Goal: Task Accomplishment & Management: Use online tool/utility

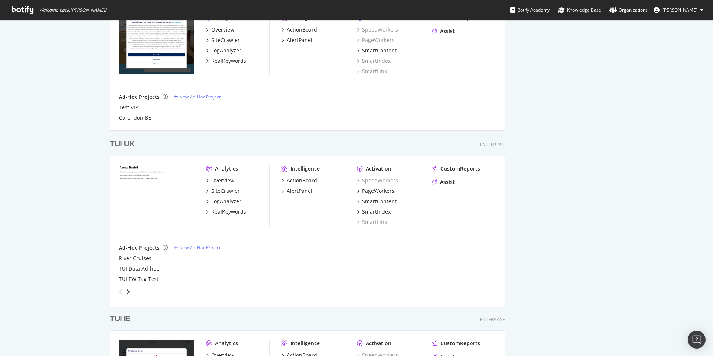
scroll to position [571, 0]
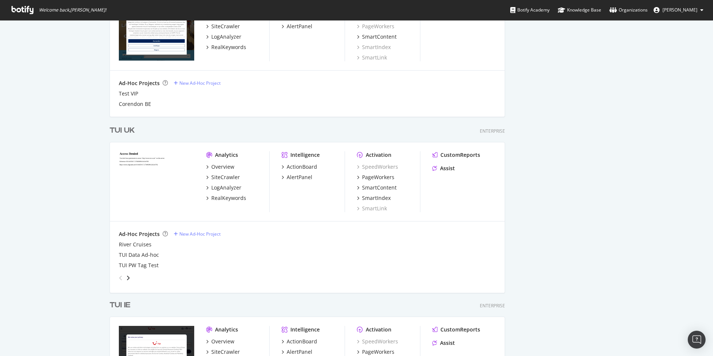
click at [121, 130] on div "TUI UK" at bounding box center [122, 130] width 25 height 11
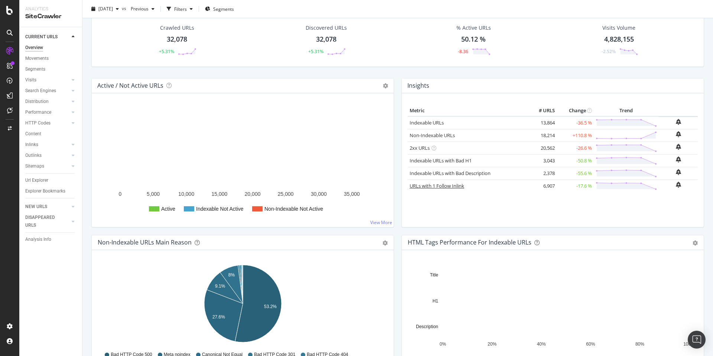
scroll to position [34, 0]
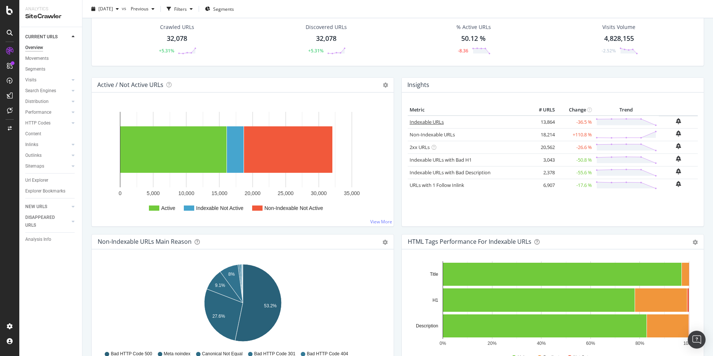
click at [424, 124] on link "Indexable URLs" at bounding box center [426, 121] width 34 height 7
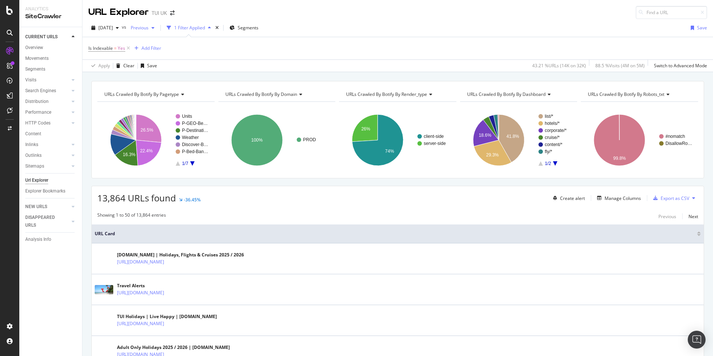
click at [148, 27] on span "Previous" at bounding box center [138, 27] width 21 height 6
click at [173, 68] on div "[DATE]" at bounding box center [163, 68] width 37 height 7
click at [148, 28] on span "Previous" at bounding box center [138, 27] width 21 height 6
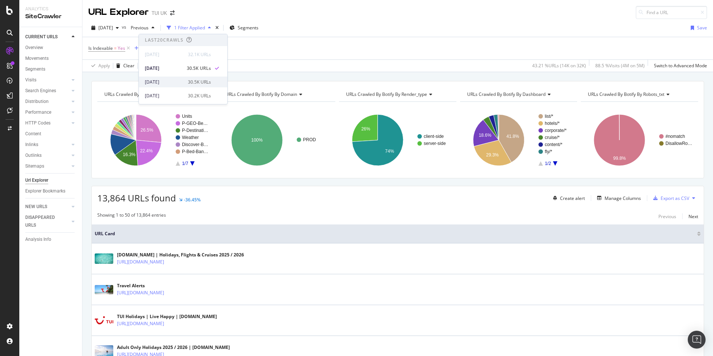
click at [168, 79] on div "[DATE]" at bounding box center [164, 82] width 39 height 7
click at [192, 164] on icon "A chart." at bounding box center [192, 163] width 4 height 4
click at [192, 163] on icon "A chart." at bounding box center [192, 163] width 4 height 4
click at [622, 199] on div "Manage Columns" at bounding box center [622, 198] width 36 height 6
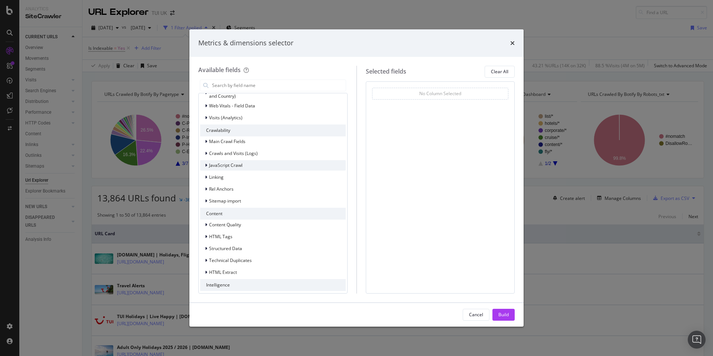
scroll to position [76, 0]
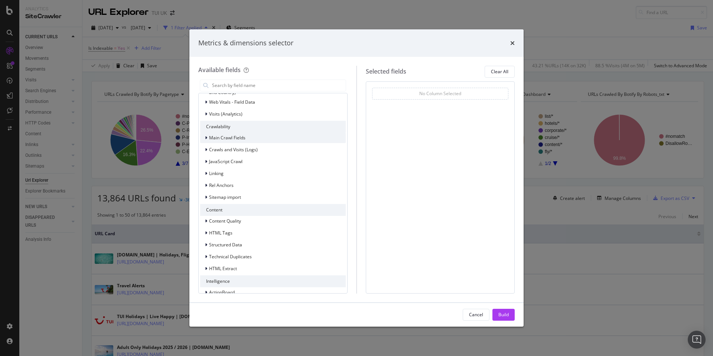
click at [207, 138] on div "modal" at bounding box center [207, 137] width 4 height 7
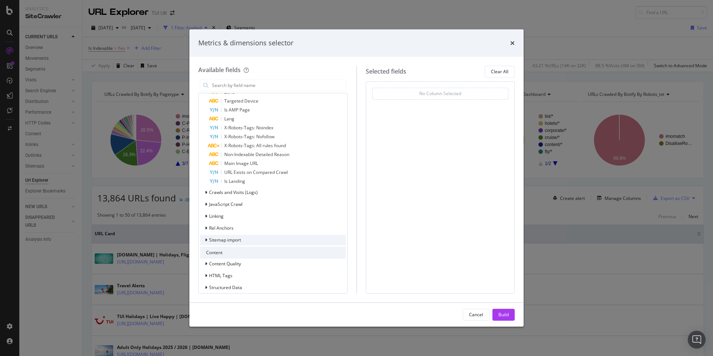
scroll to position [293, 0]
click at [207, 190] on div "modal" at bounding box center [207, 191] width 4 height 7
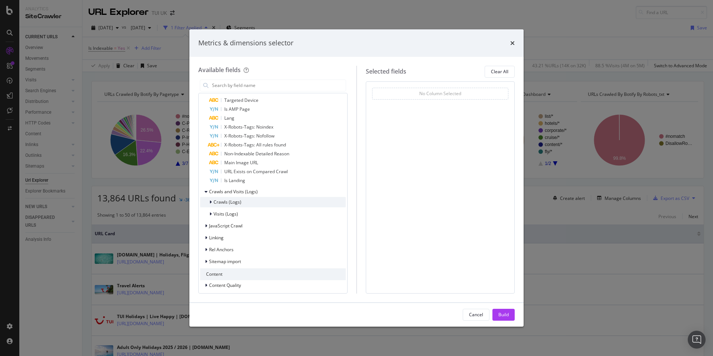
click at [210, 201] on icon "modal" at bounding box center [210, 202] width 2 height 4
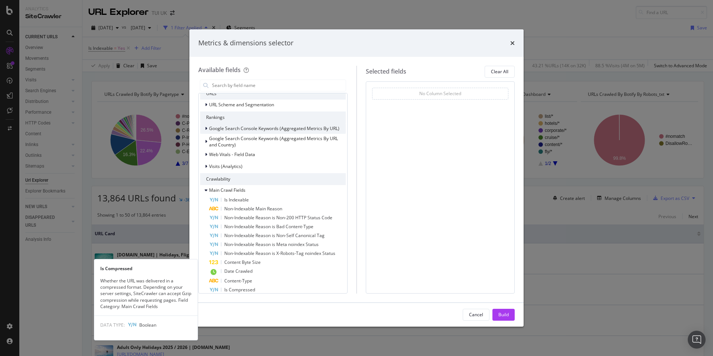
scroll to position [0, 0]
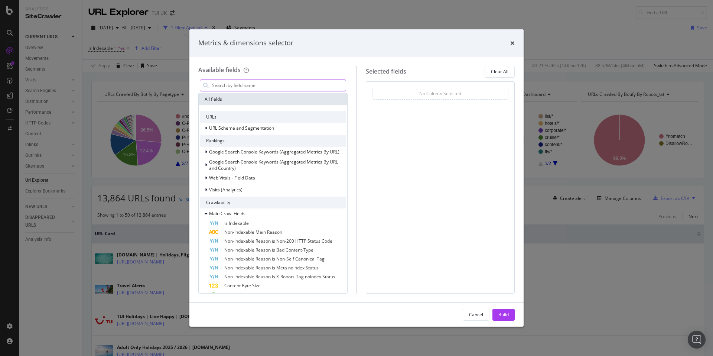
click at [231, 88] on input "modal" at bounding box center [278, 85] width 134 height 11
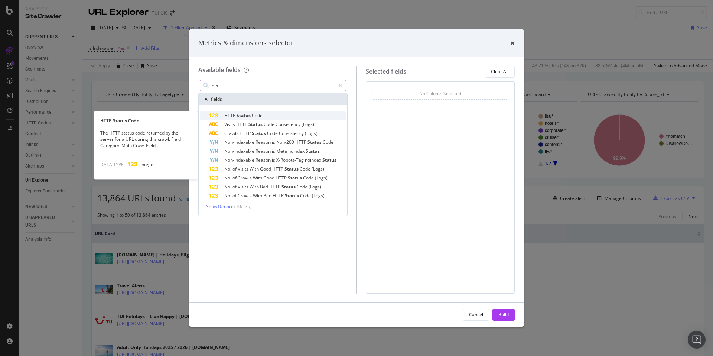
type input "stat"
click at [255, 115] on span "Code" at bounding box center [257, 115] width 11 height 6
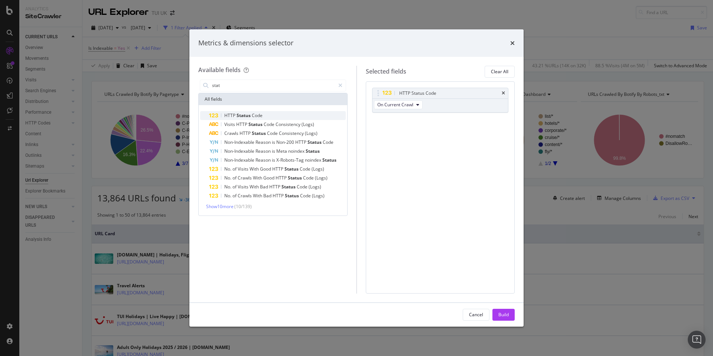
click at [246, 115] on span "Status" at bounding box center [243, 115] width 15 height 6
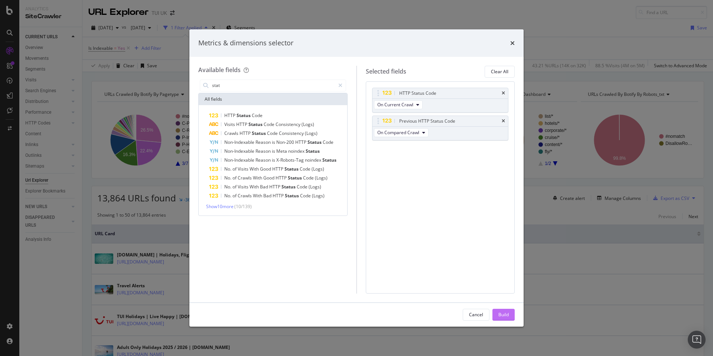
click at [508, 314] on div "Build" at bounding box center [503, 314] width 10 height 6
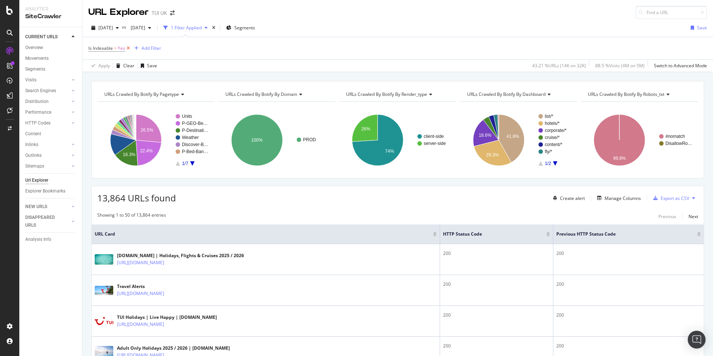
click at [129, 48] on icon at bounding box center [128, 48] width 6 height 7
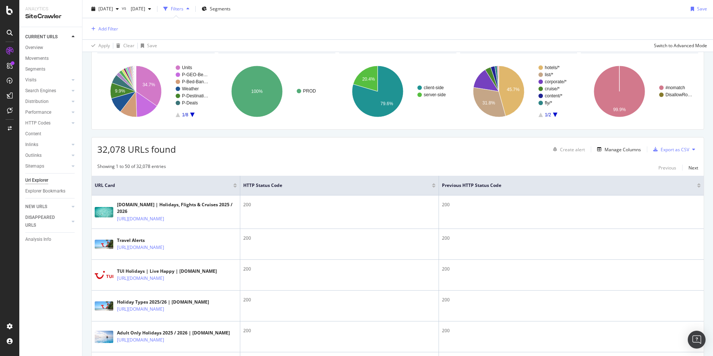
scroll to position [48, 0]
click at [682, 150] on div "Export as CSV" at bounding box center [674, 149] width 29 height 6
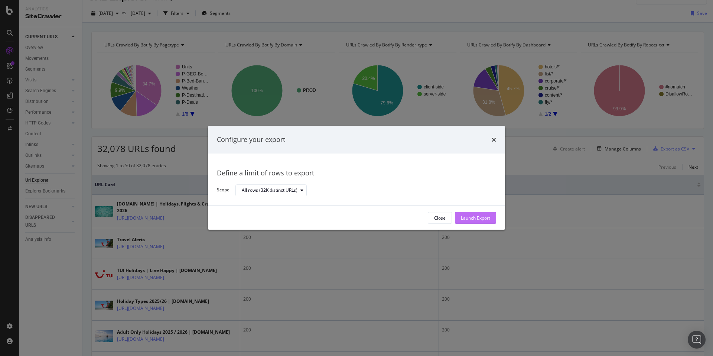
click at [462, 216] on div "Launch Export" at bounding box center [475, 218] width 29 height 6
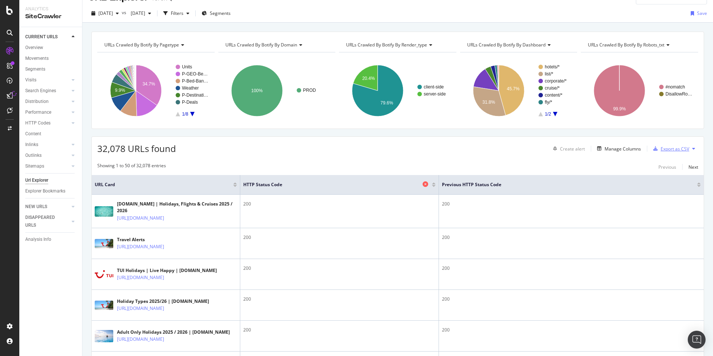
scroll to position [0, 0]
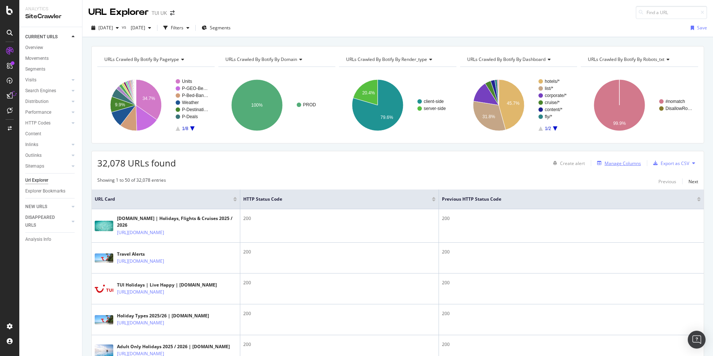
click at [625, 162] on div "Manage Columns" at bounding box center [622, 163] width 36 height 6
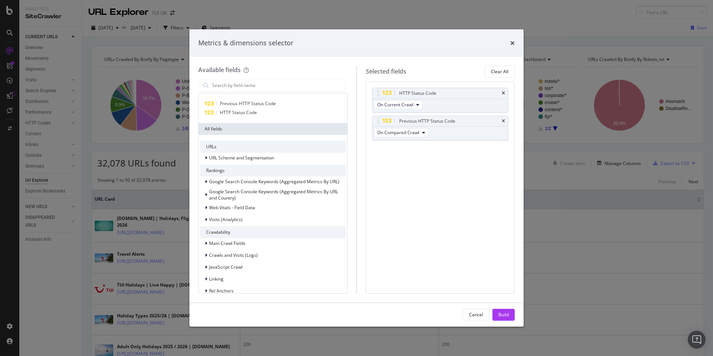
scroll to position [13, 0]
click at [239, 158] on span "URL Scheme and Segmentation" at bounding box center [241, 156] width 65 height 6
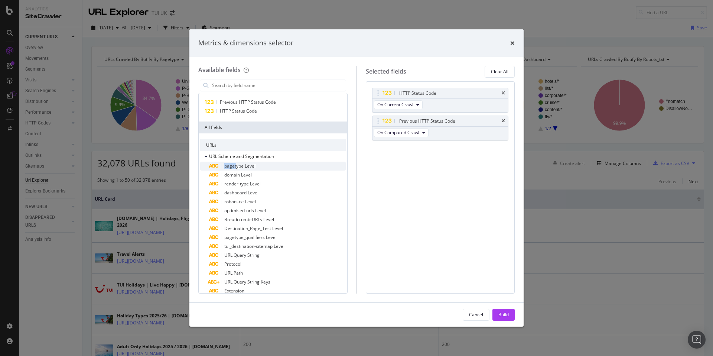
drag, startPoint x: 236, startPoint y: 166, endPoint x: 276, endPoint y: 164, distance: 40.2
click at [285, 159] on div "URL Scheme and Segmentation pagetype Level domain Level render-type Level dashb…" at bounding box center [273, 293] width 146 height 285
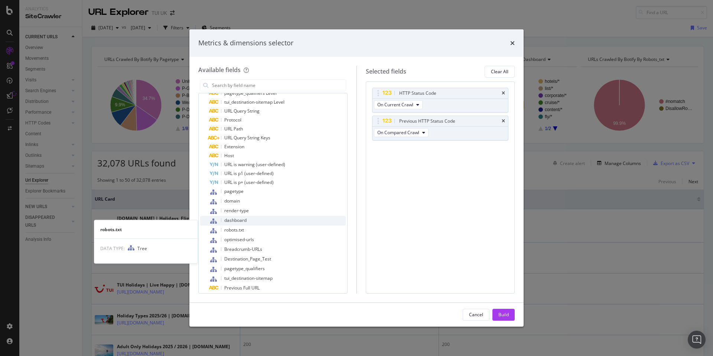
scroll to position [164, 0]
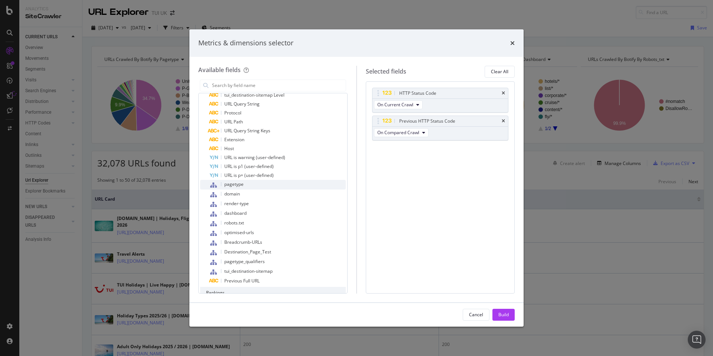
click at [242, 185] on span "pagetype" at bounding box center [233, 184] width 19 height 6
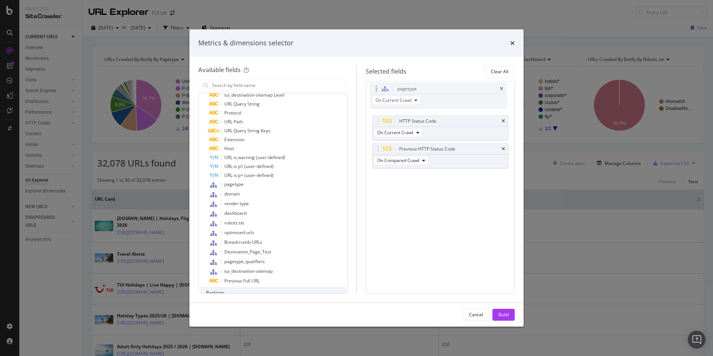
drag, startPoint x: 426, startPoint y: 149, endPoint x: 425, endPoint y: 89, distance: 60.2
click at [425, 89] on body "Analytics SiteCrawler CURRENT URLS Overview Movements Segments Visits Analysis …" at bounding box center [356, 178] width 713 height 356
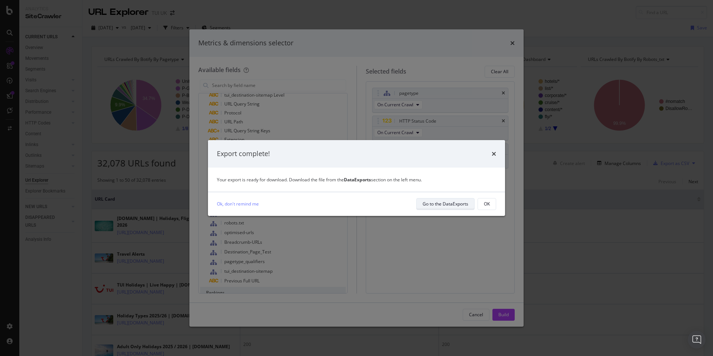
click at [445, 207] on div "Go to the DataExports" at bounding box center [445, 203] width 46 height 6
